Goal: Information Seeking & Learning: Learn about a topic

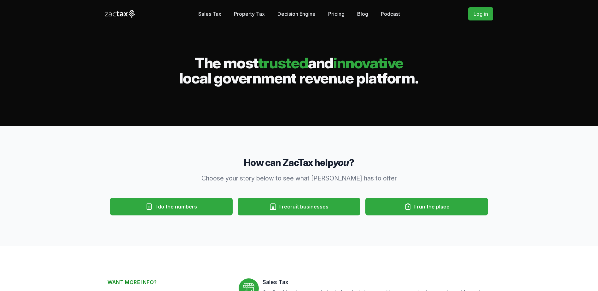
click at [331, 10] on link "Pricing" at bounding box center [336, 14] width 16 height 13
click at [114, 11] on icon at bounding box center [120, 14] width 30 height 8
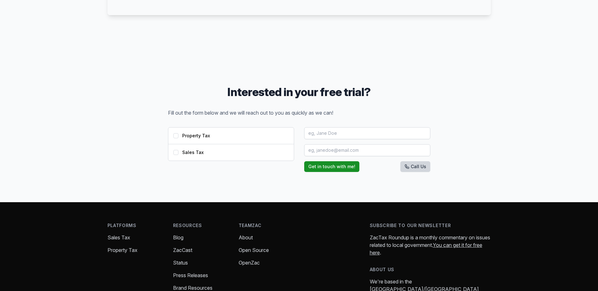
scroll to position [661, 0]
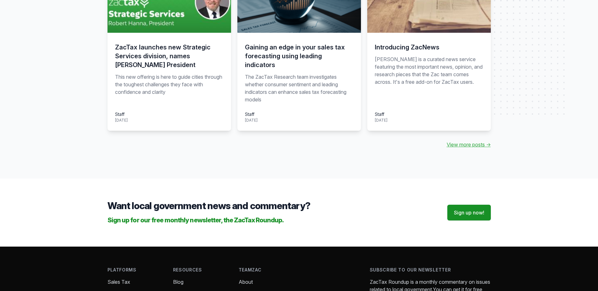
scroll to position [749, 0]
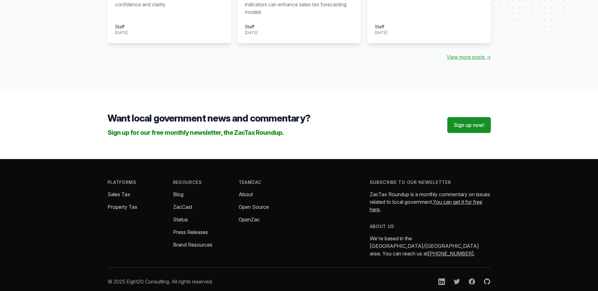
click at [245, 216] on link "OpenZac" at bounding box center [248, 219] width 21 height 6
